Goal: Information Seeking & Learning: Learn about a topic

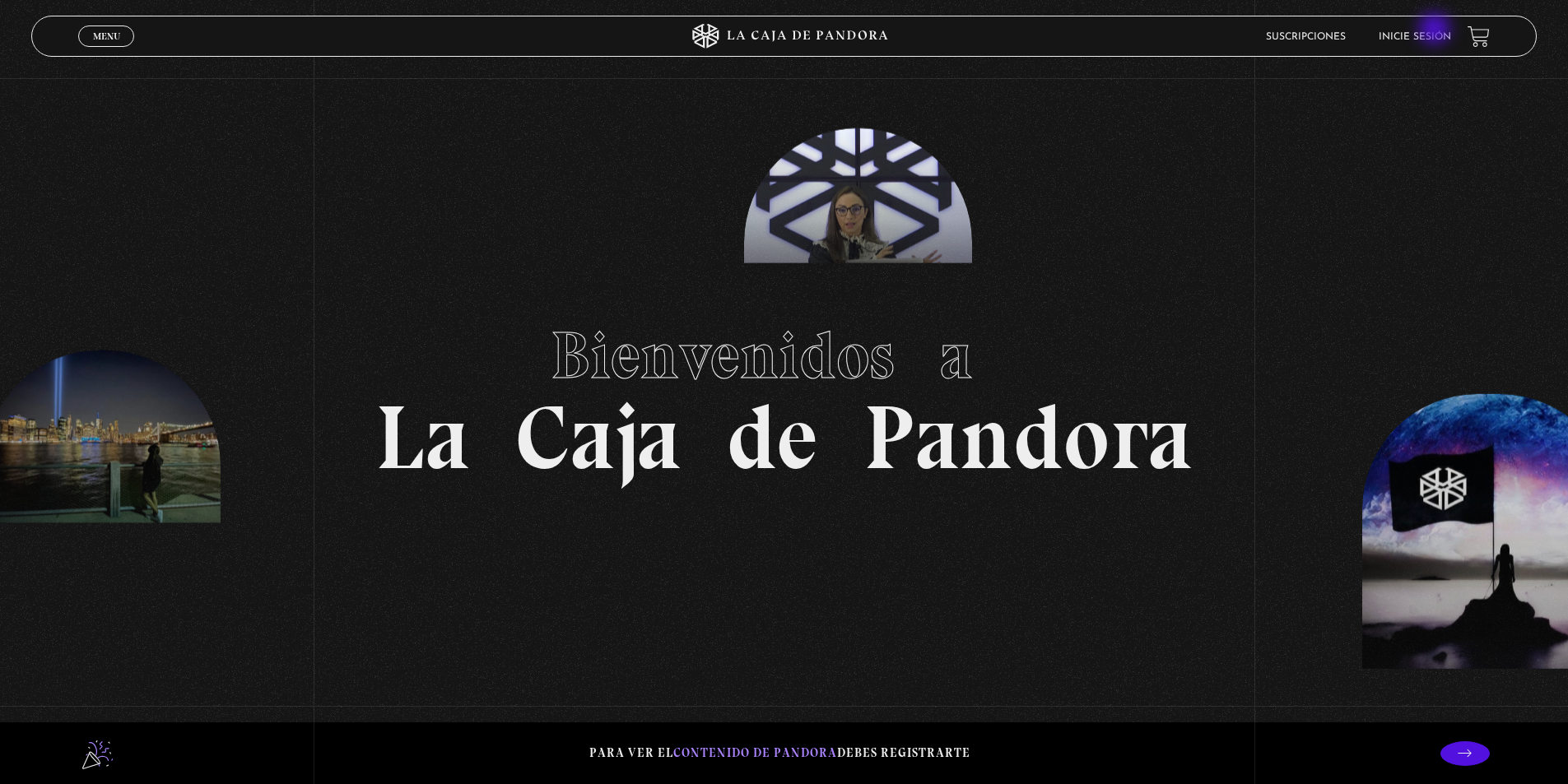
click at [1436, 30] on li "Inicie sesión" at bounding box center [1414, 36] width 73 height 26
click at [1422, 34] on link "Inicie sesión" at bounding box center [1414, 37] width 73 height 10
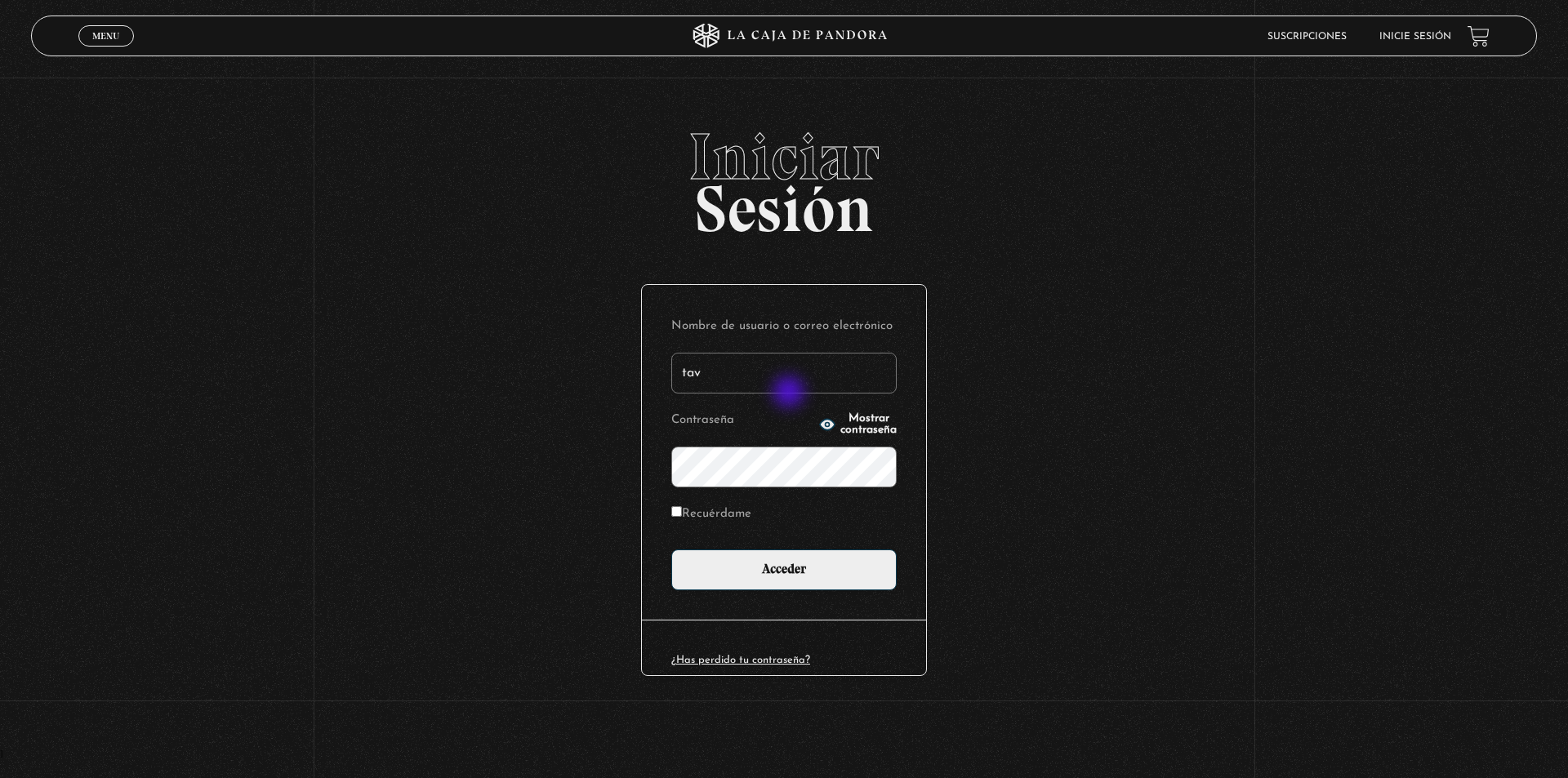
type input "tavilo25@gmail.com"
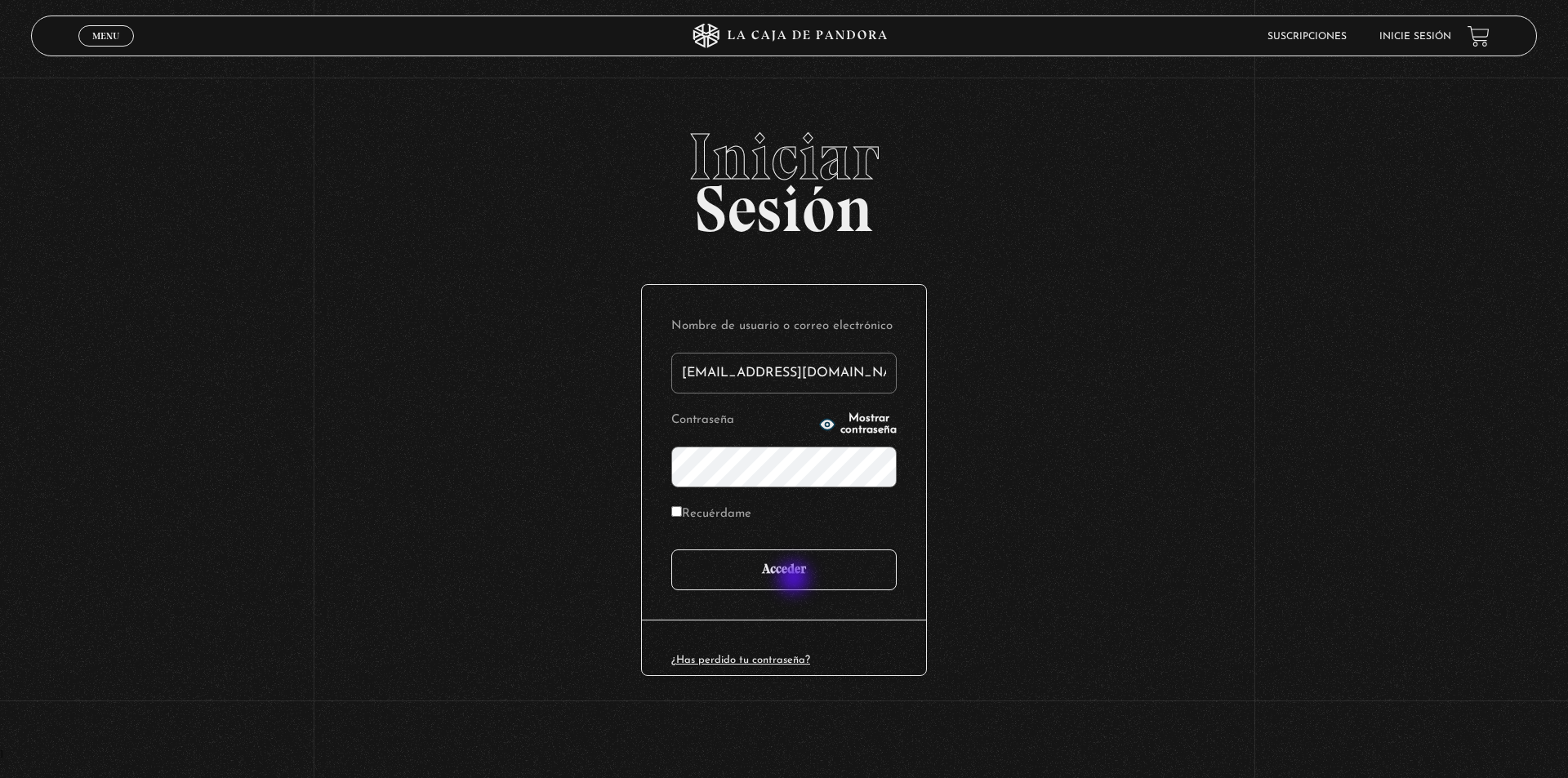
click at [795, 579] on input "Acceder" at bounding box center [784, 569] width 225 height 41
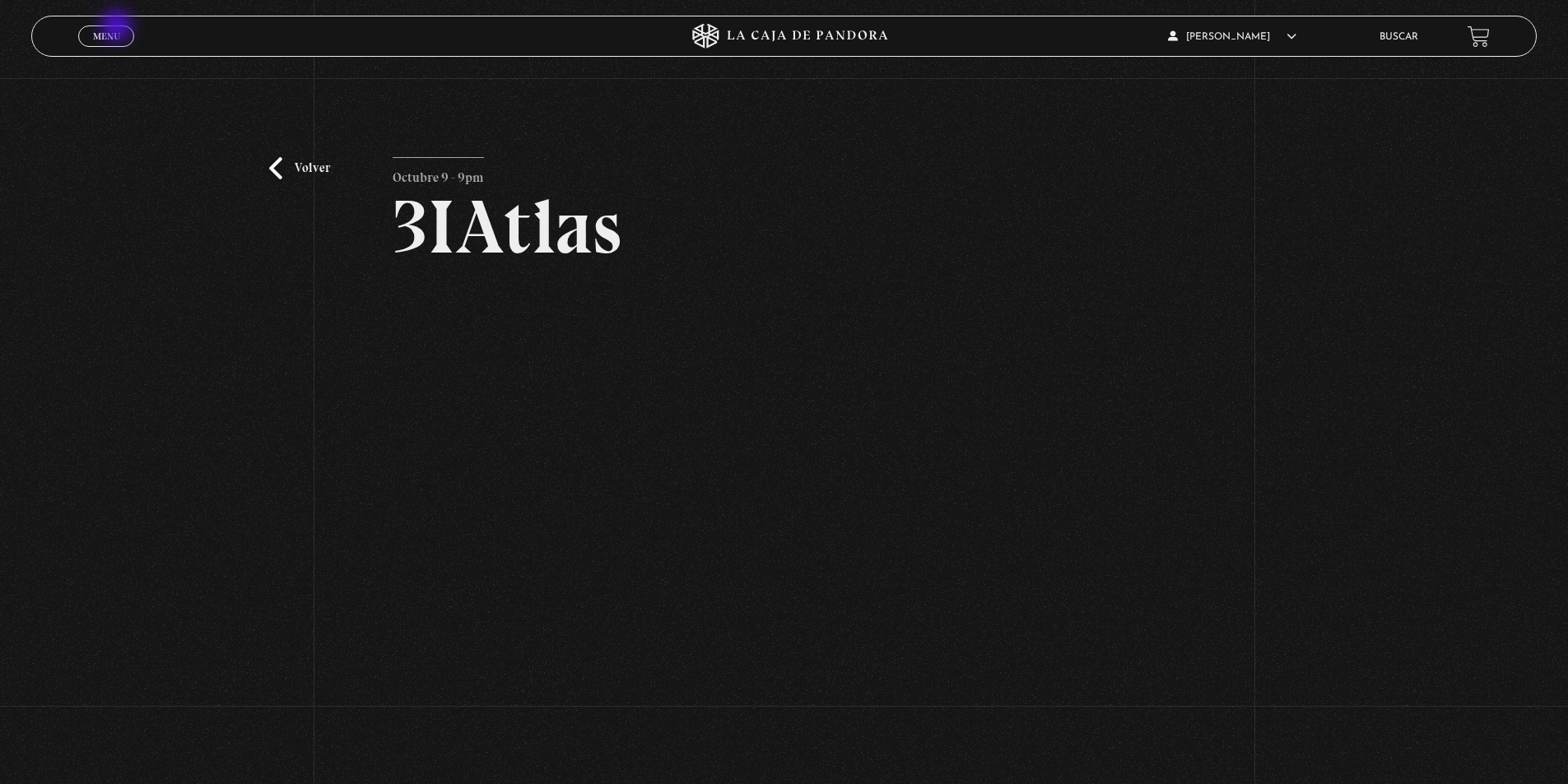
click at [118, 28] on link "Menu Cerrar" at bounding box center [106, 36] width 56 height 21
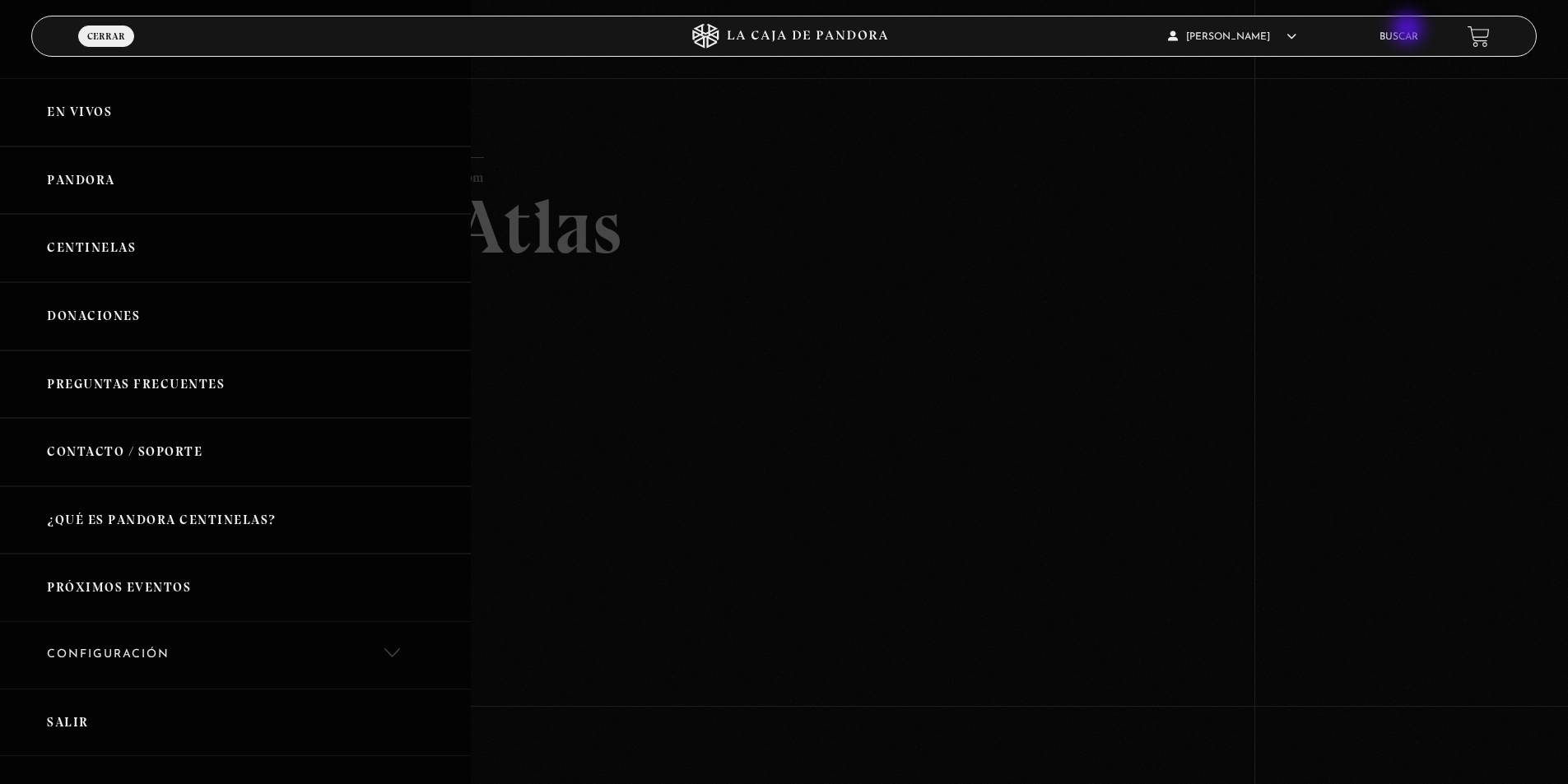
click at [1409, 31] on li "Buscar" at bounding box center [1398, 36] width 39 height 26
click at [1411, 32] on link "Buscar" at bounding box center [1398, 37] width 39 height 10
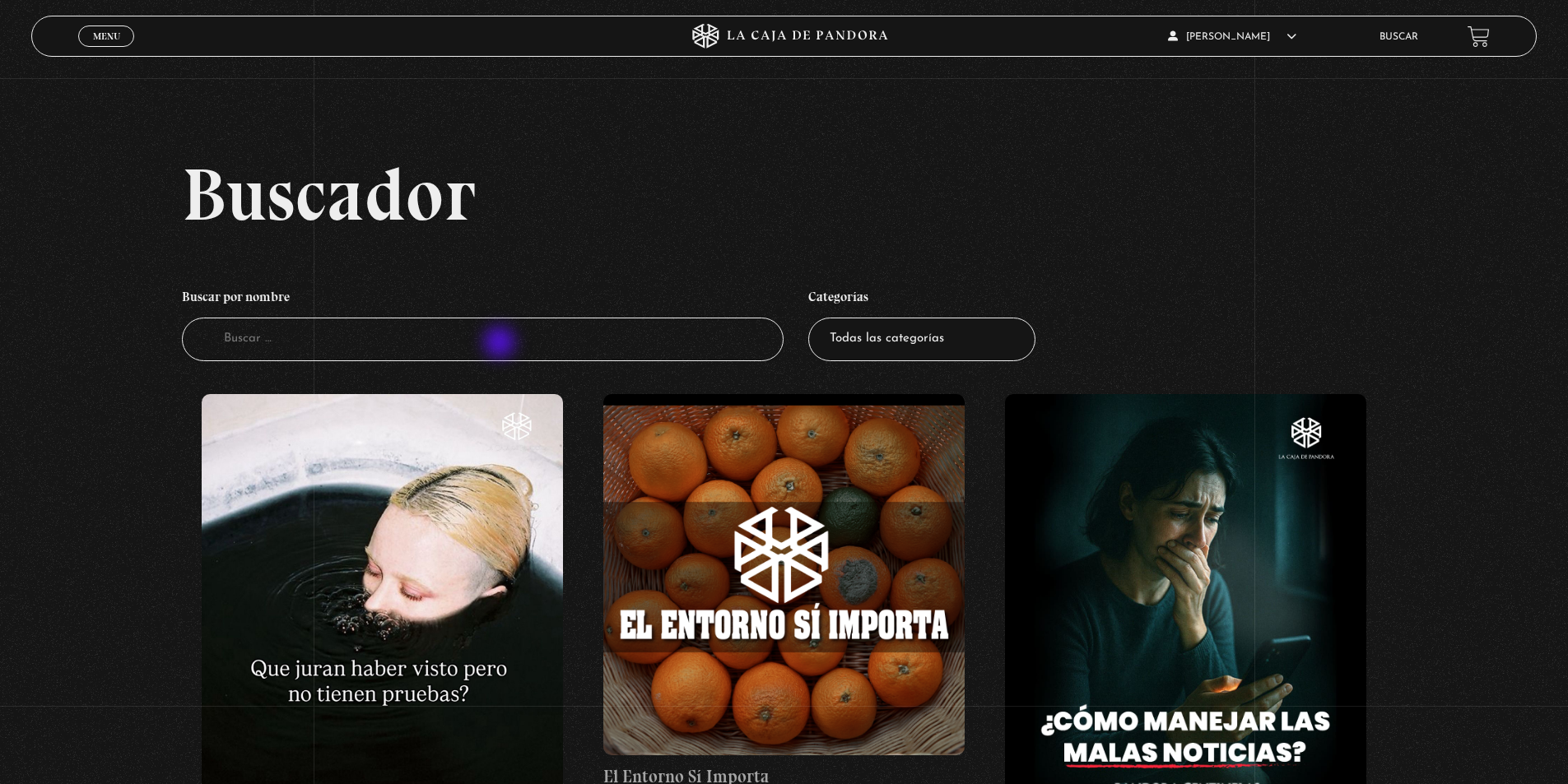
click at [501, 343] on input "Buscador" at bounding box center [483, 340] width 602 height 44
type input "como"
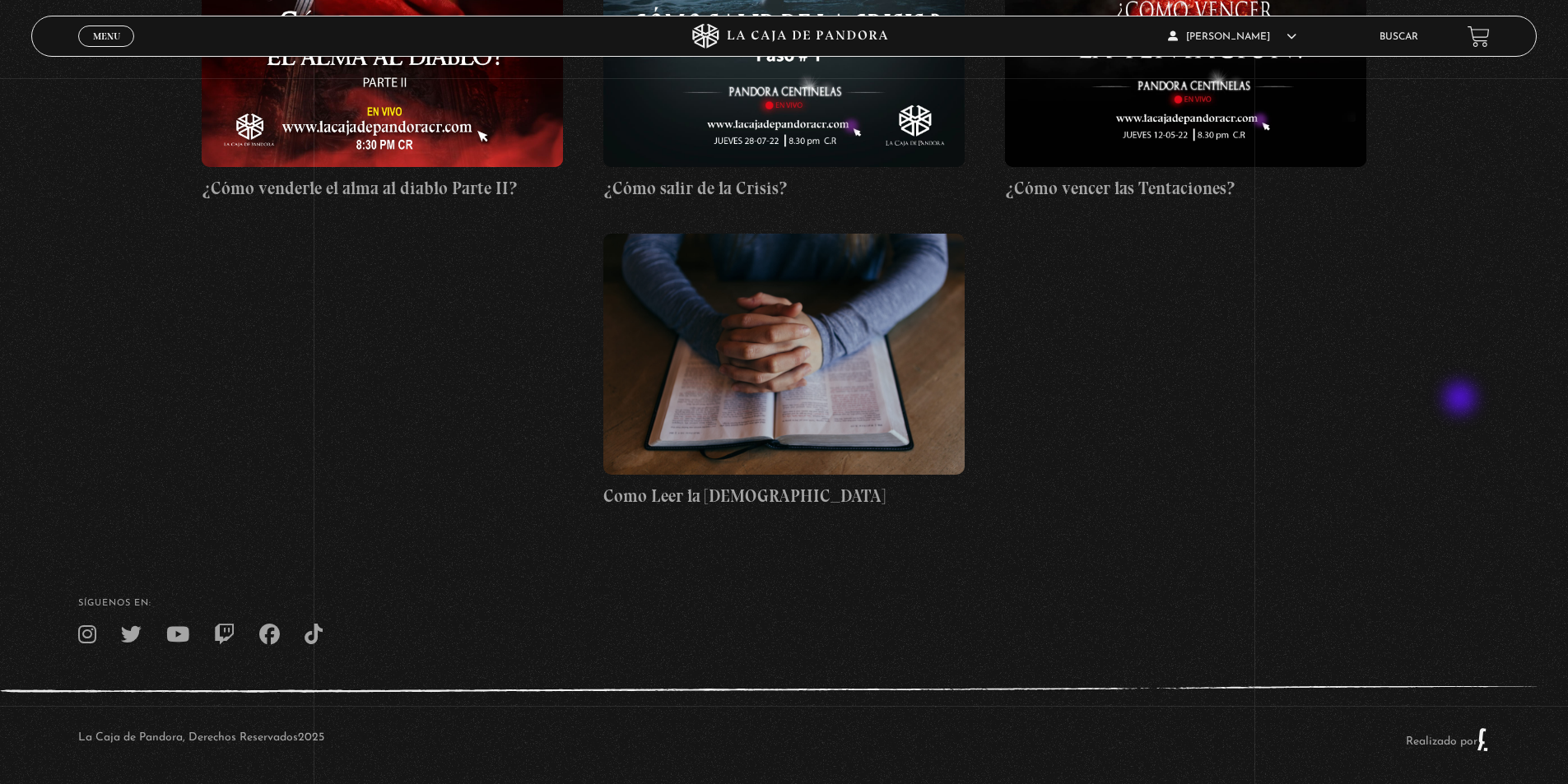
scroll to position [1124, 0]
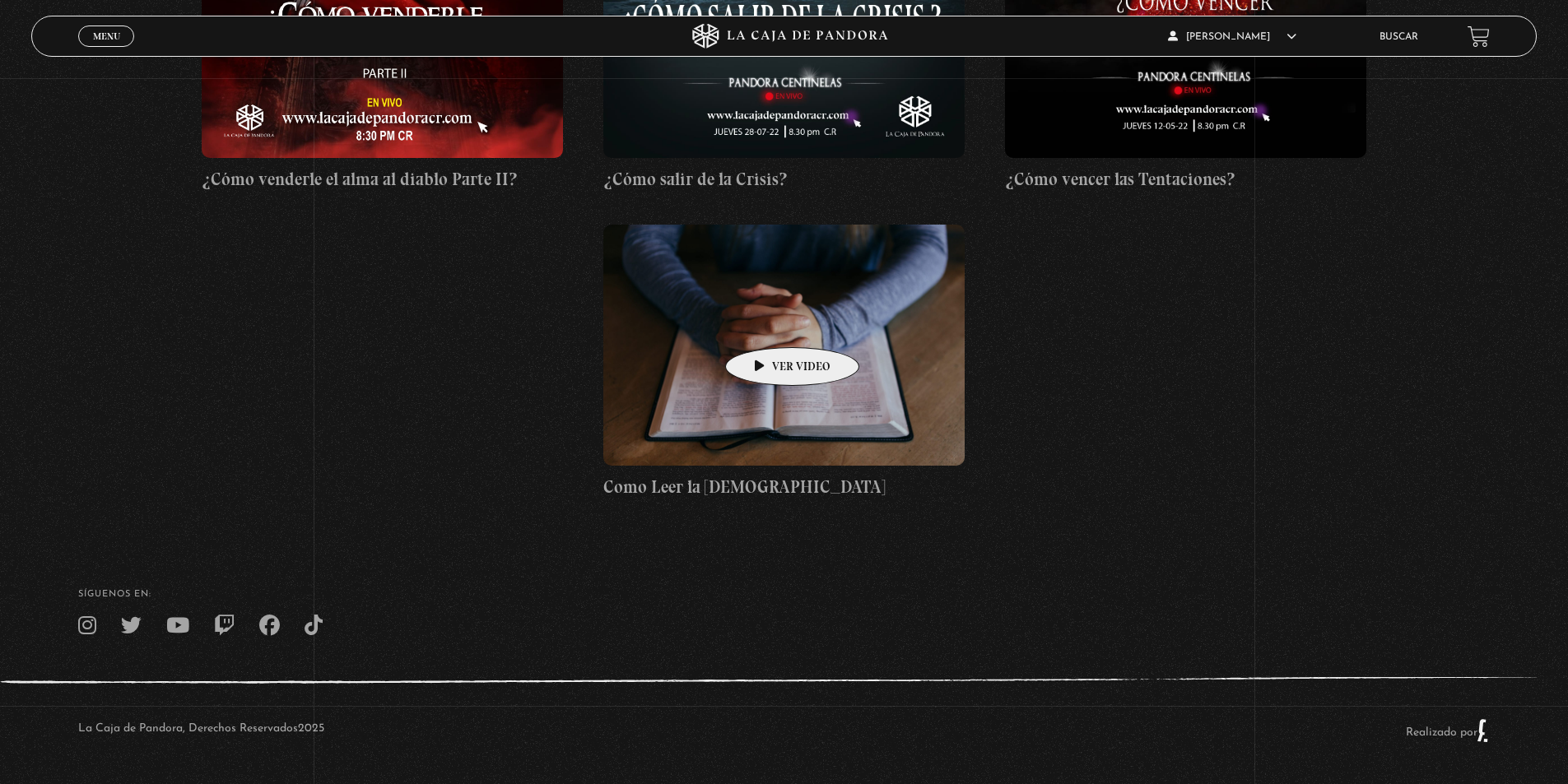
click at [766, 322] on figure at bounding box center [784, 344] width 362 height 241
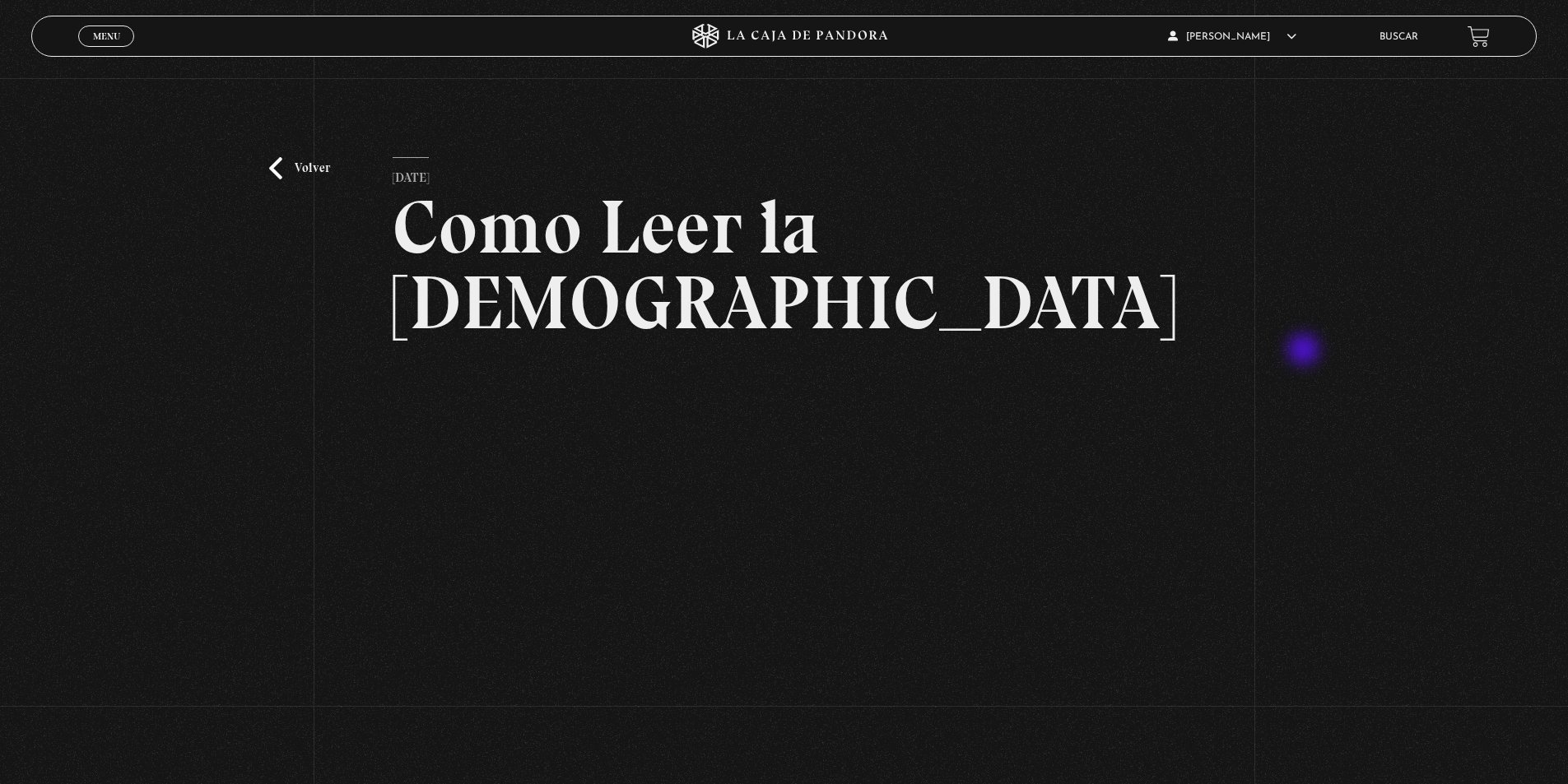
click at [1306, 351] on div "Volver [DATE] Como Leer la [DEMOGRAPHIC_DATA] WhatsApp Twitter Messenger Email" at bounding box center [784, 480] width 1568 height 803
click at [1400, 428] on div "Volver [DATE] Como Leer la [DEMOGRAPHIC_DATA] WhatsApp Twitter Messenger Email" at bounding box center [784, 480] width 1568 height 803
click at [1300, 434] on div "Volver [DATE] Como Leer la [DEMOGRAPHIC_DATA] WhatsApp Twitter Messenger Email" at bounding box center [784, 480] width 1568 height 803
click at [1309, 481] on div "Volver [DATE] Como Leer la [DEMOGRAPHIC_DATA] WhatsApp Twitter Messenger Email" at bounding box center [784, 480] width 1568 height 803
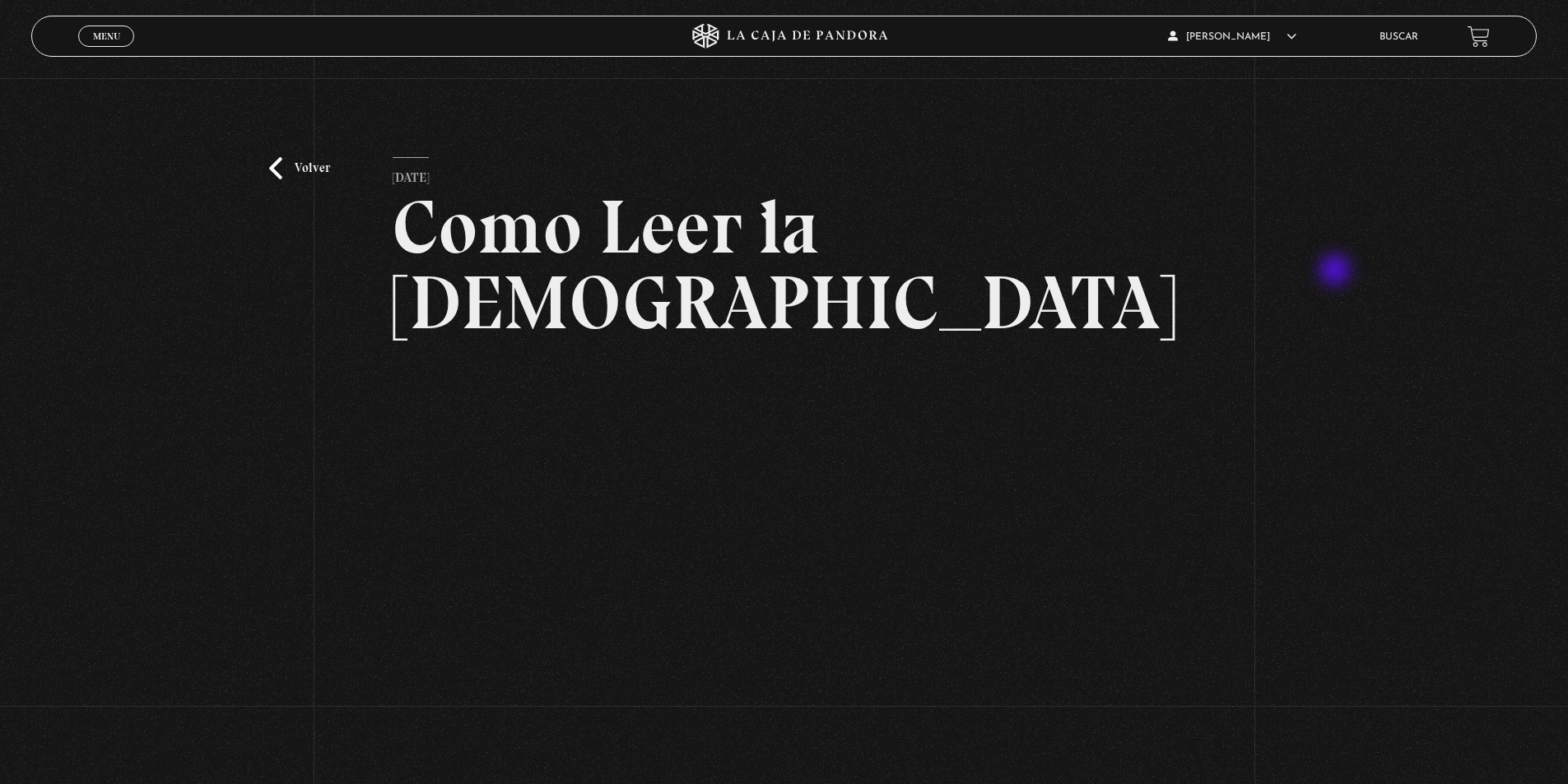
click at [1342, 271] on div "Volver [DATE] Como Leer la [DEMOGRAPHIC_DATA] WhatsApp Twitter Messenger Email" at bounding box center [784, 480] width 1568 height 803
